Goal: Information Seeking & Learning: Check status

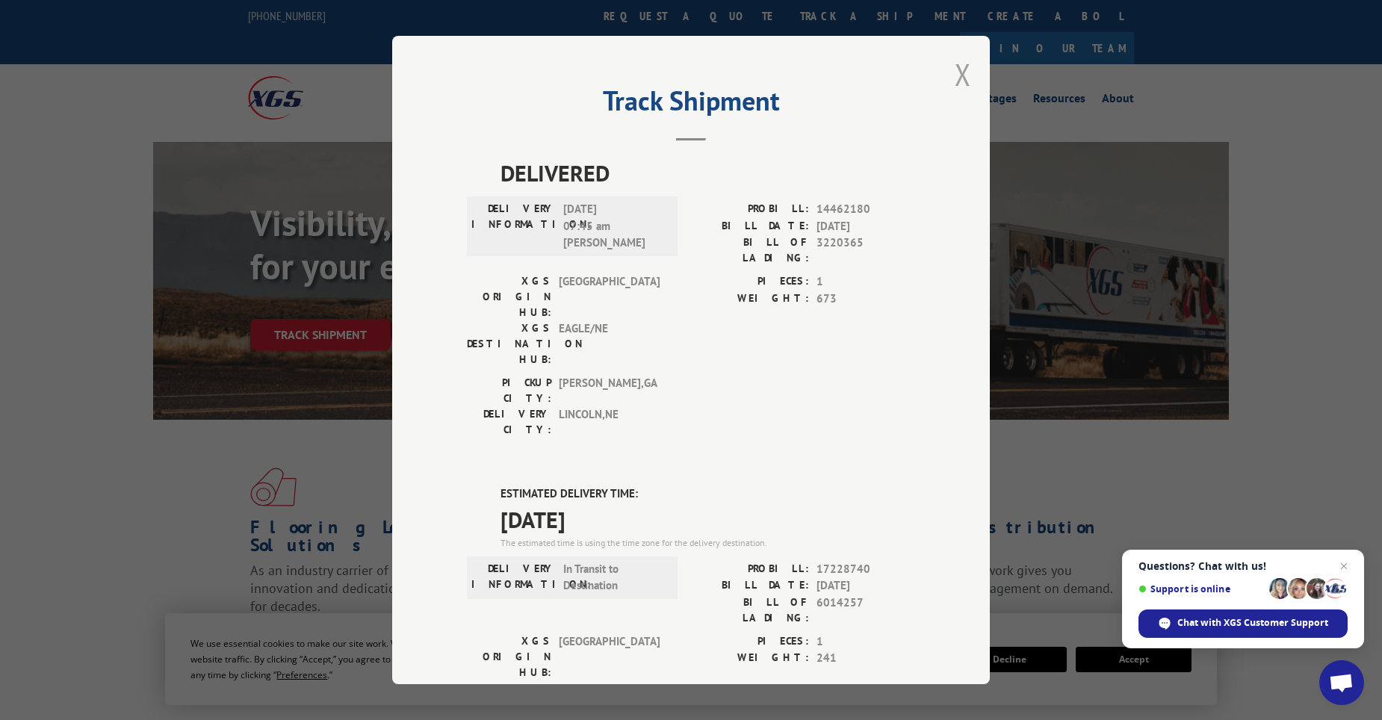
click at [965, 70] on button "Close modal" at bounding box center [963, 75] width 16 height 40
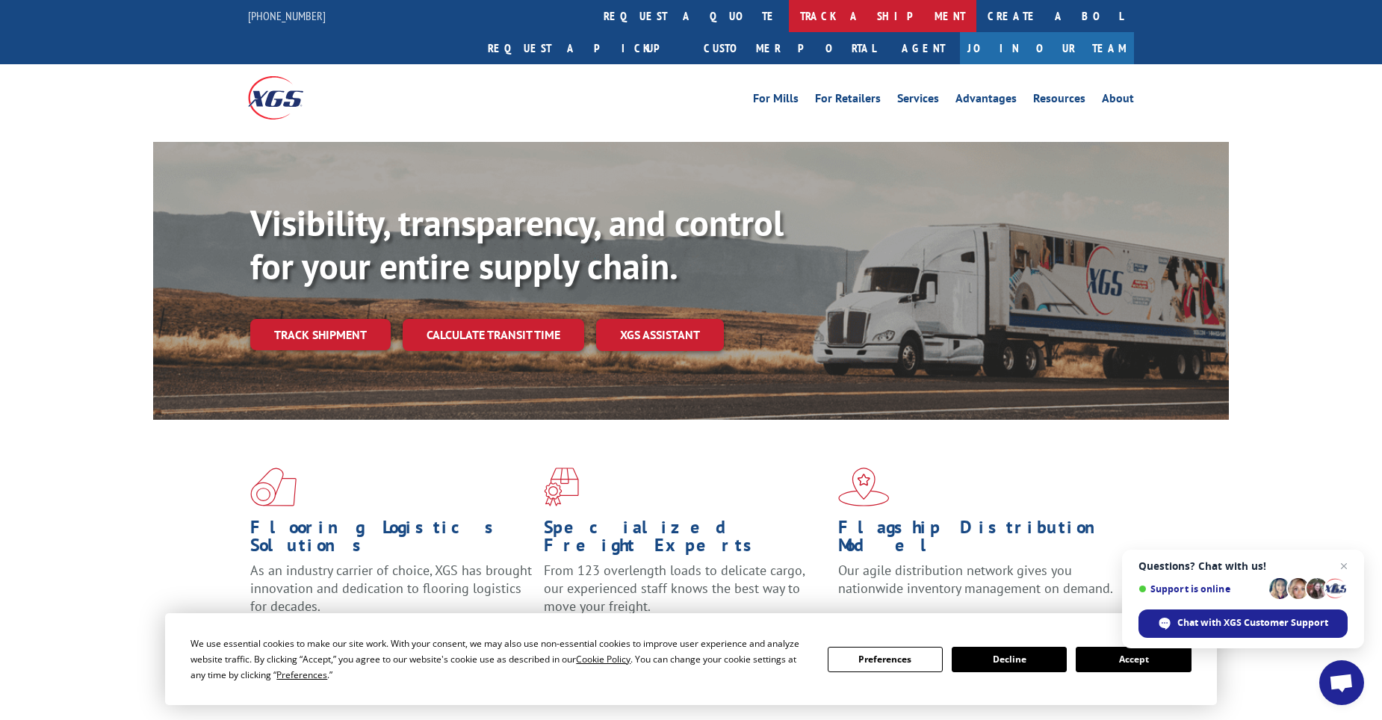
click at [789, 6] on link "track a shipment" at bounding box center [883, 16] width 188 height 32
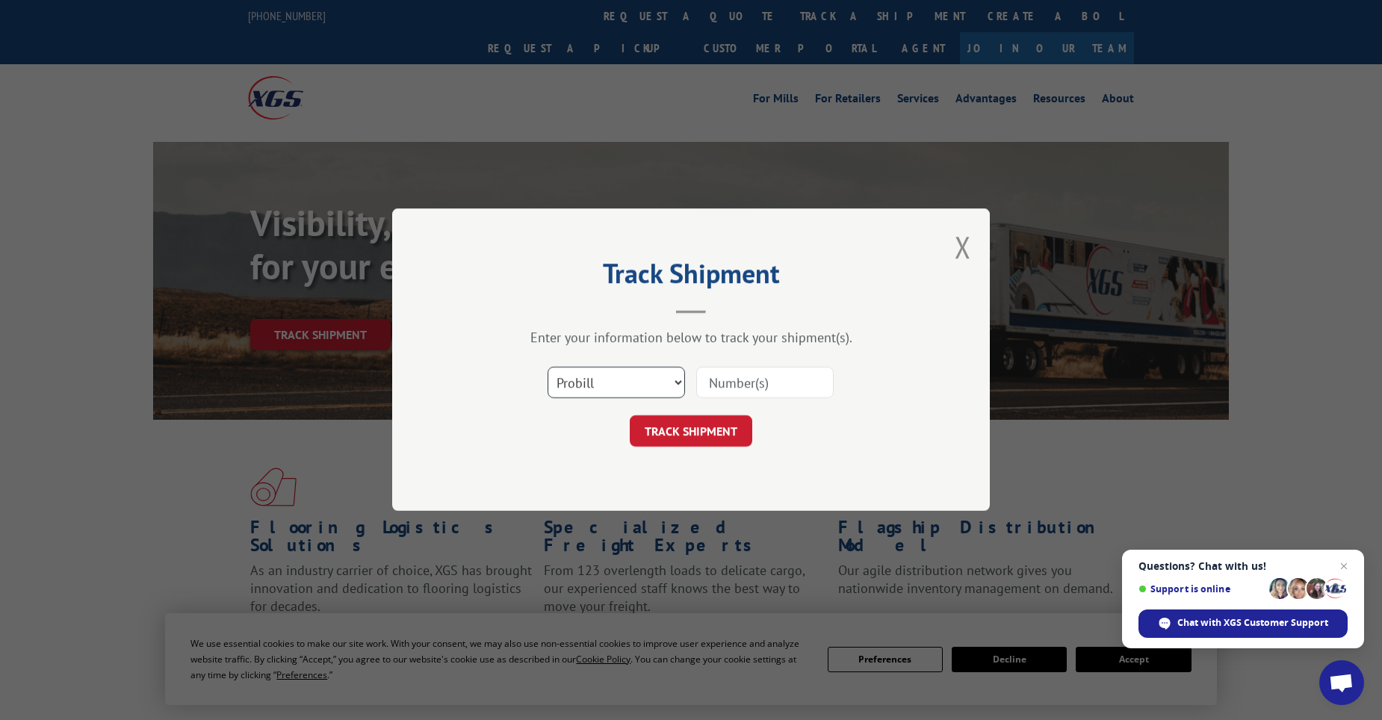
click at [583, 377] on select "Select category... Probill BOL PO" at bounding box center [616, 383] width 137 height 31
select select "po"
click at [548, 368] on select "Select category... Probill BOL PO" at bounding box center [616, 383] width 137 height 31
click at [775, 378] on input at bounding box center [764, 383] width 137 height 31
paste input "02509648"
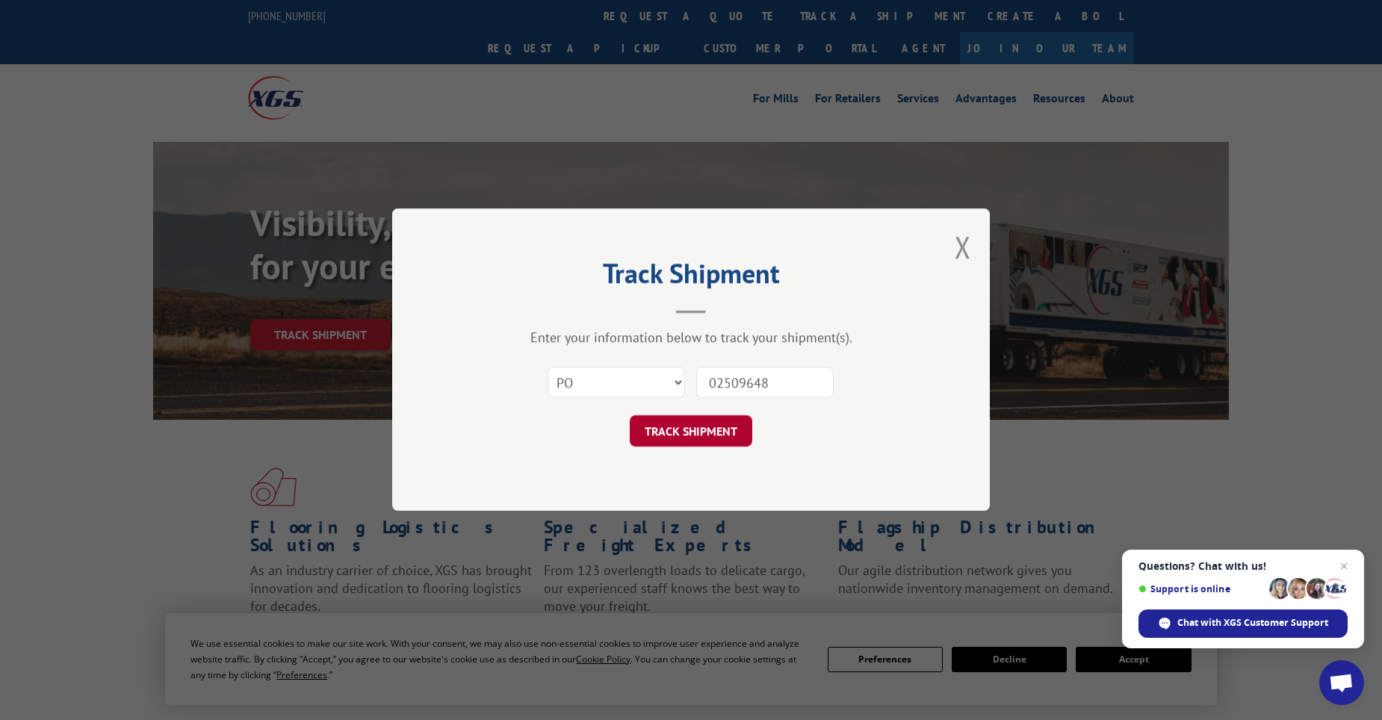
type input "02509648"
click at [684, 441] on button "TRACK SHIPMENT" at bounding box center [691, 431] width 123 height 31
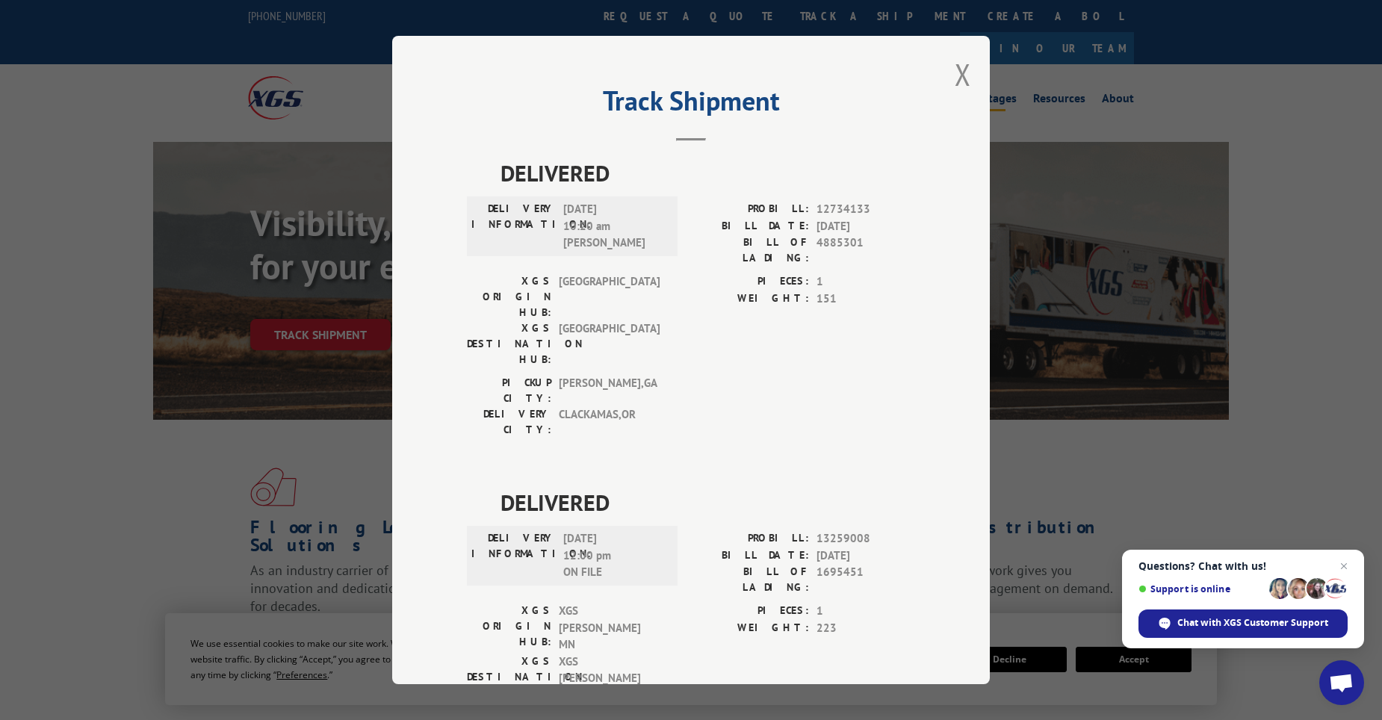
click at [958, 64] on button "Close modal" at bounding box center [963, 75] width 16 height 40
